Goal: Navigation & Orientation: Go to known website

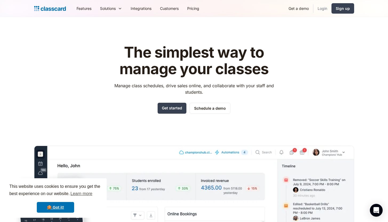
click at [323, 8] on link "Login" at bounding box center [322, 8] width 18 height 12
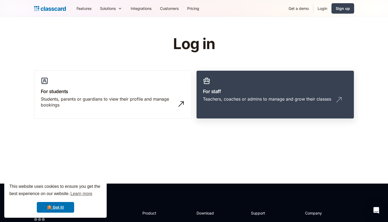
click at [251, 95] on h3 "For staff" at bounding box center [275, 91] width 145 height 7
